Goal: Navigation & Orientation: Find specific page/section

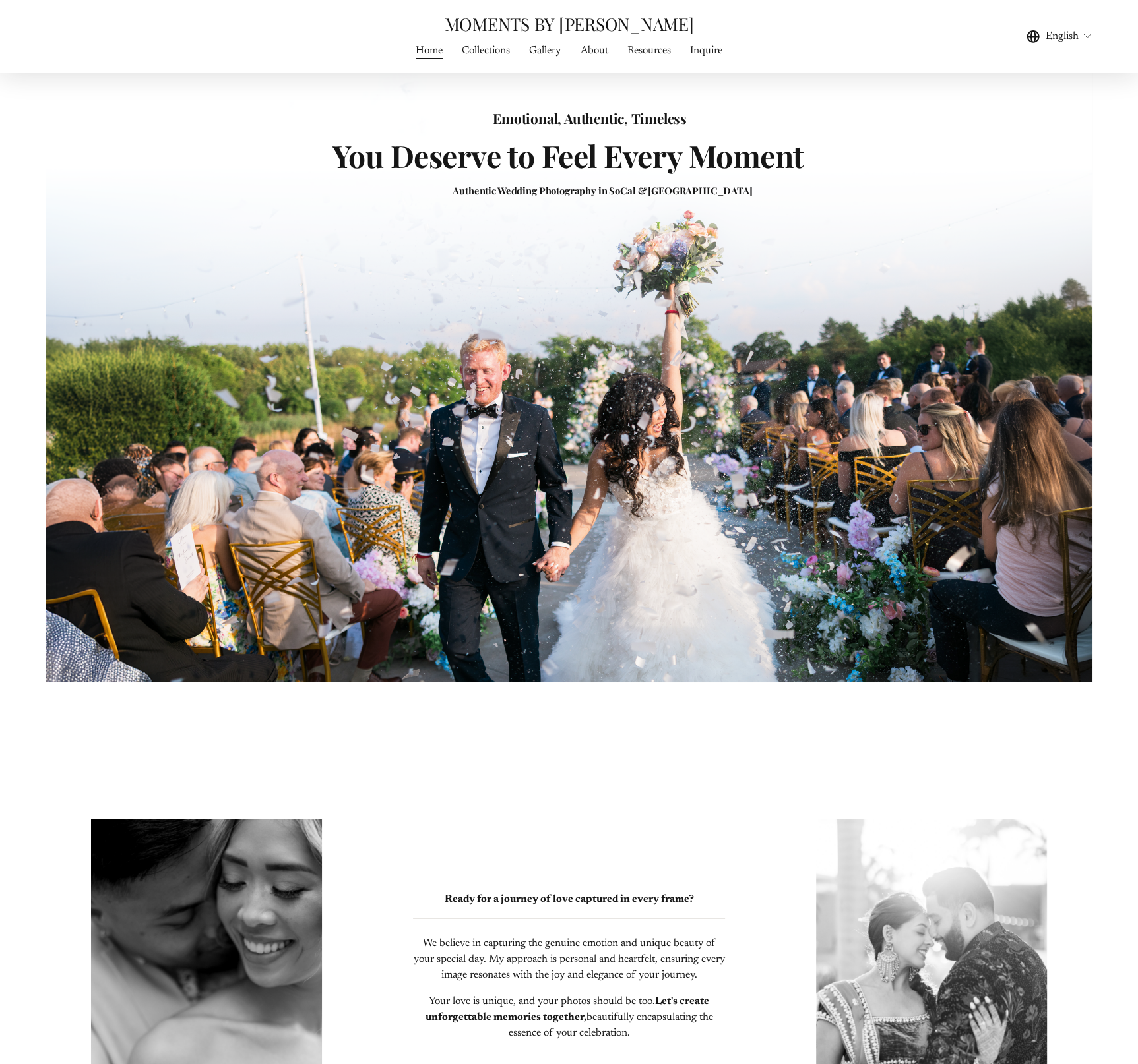
click at [593, 56] on link "About" at bounding box center [593, 51] width 27 height 17
drag, startPoint x: 1131, startPoint y: 6, endPoint x: 1120, endPoint y: 12, distance: 12.5
click at [1131, 6] on div "Skip to Content MOMENTS BY FRANK Home" at bounding box center [569, 36] width 1138 height 72
drag, startPoint x: 1097, startPoint y: 17, endPoint x: 1079, endPoint y: 19, distance: 18.1
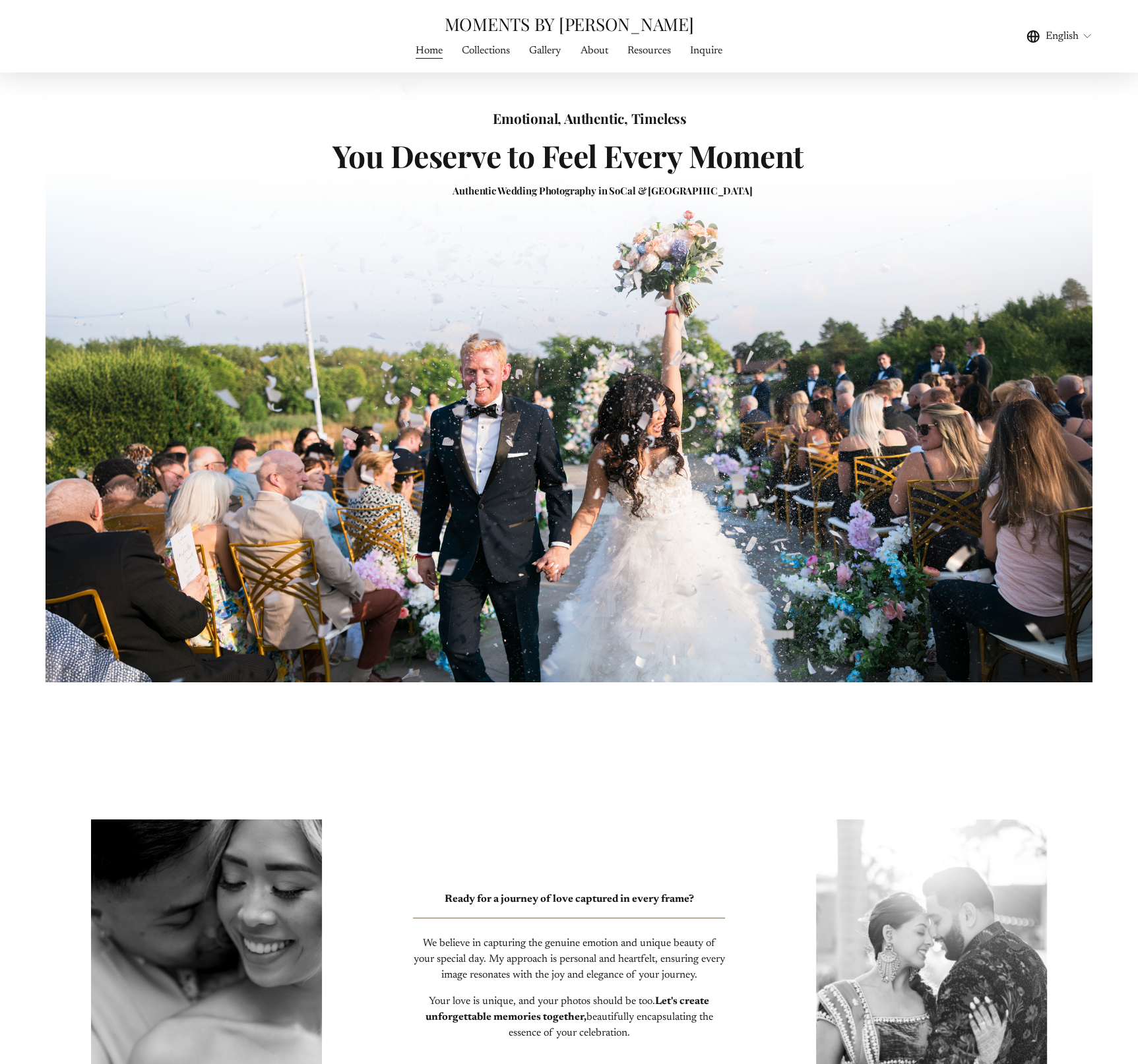
click at [593, 46] on link "About" at bounding box center [593, 51] width 27 height 17
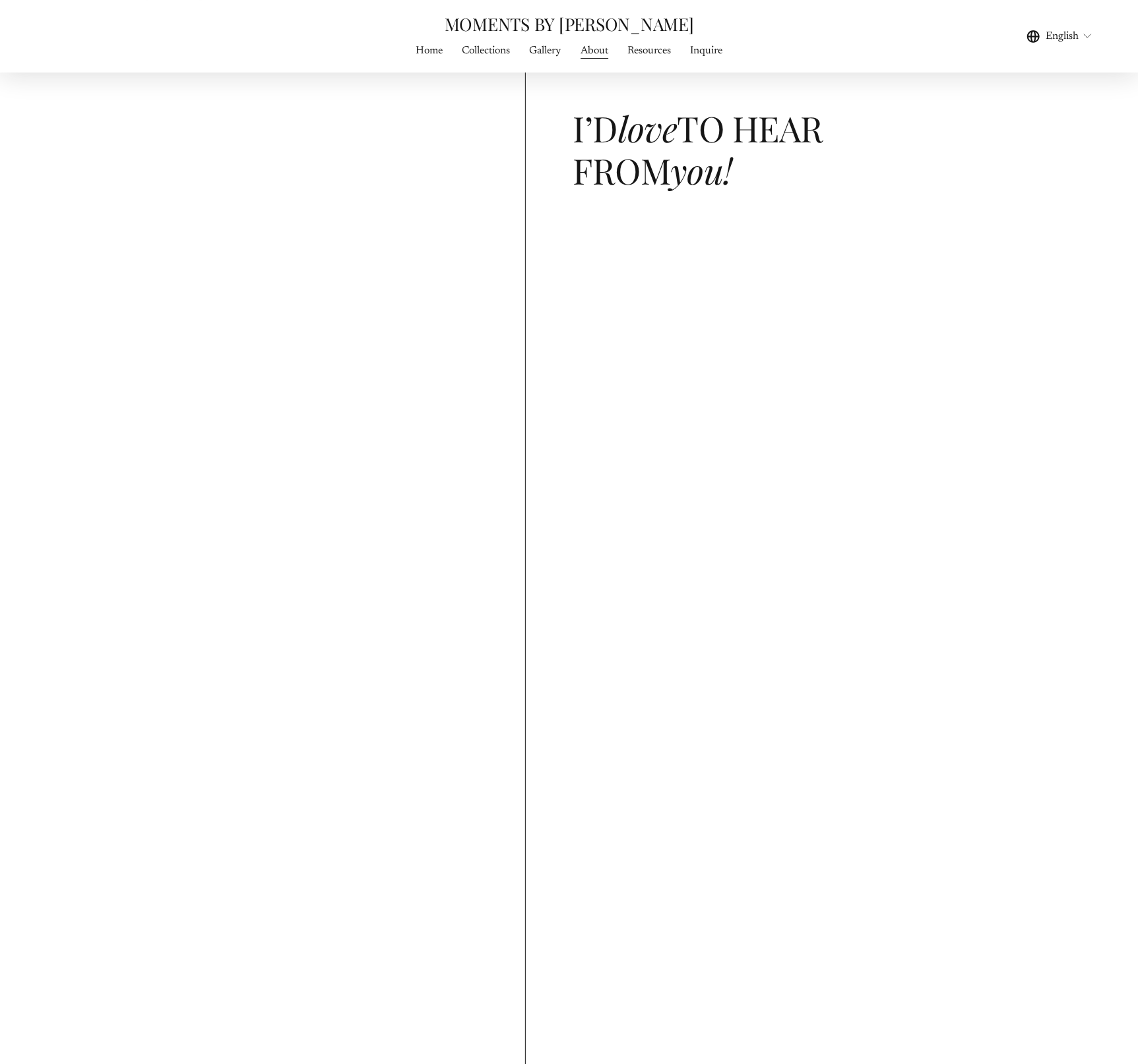
scroll to position [4989, 0]
